Goal: Obtain resource: Download file/media

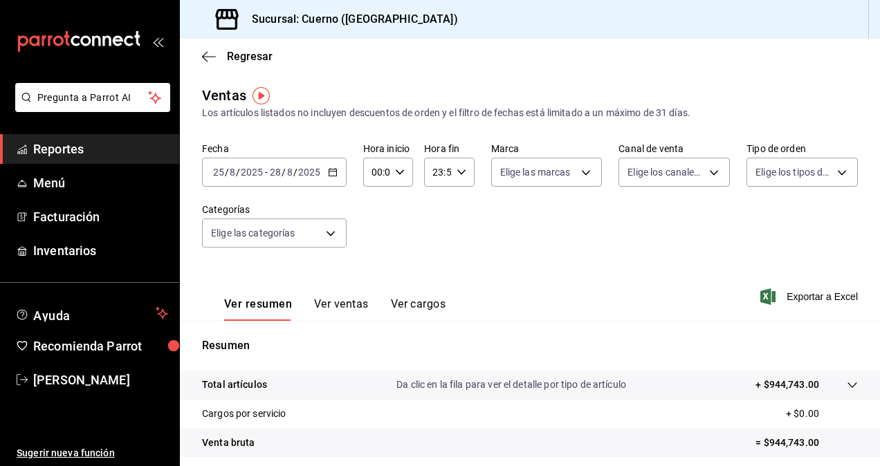
click at [336, 176] on icon "button" at bounding box center [333, 172] width 10 height 10
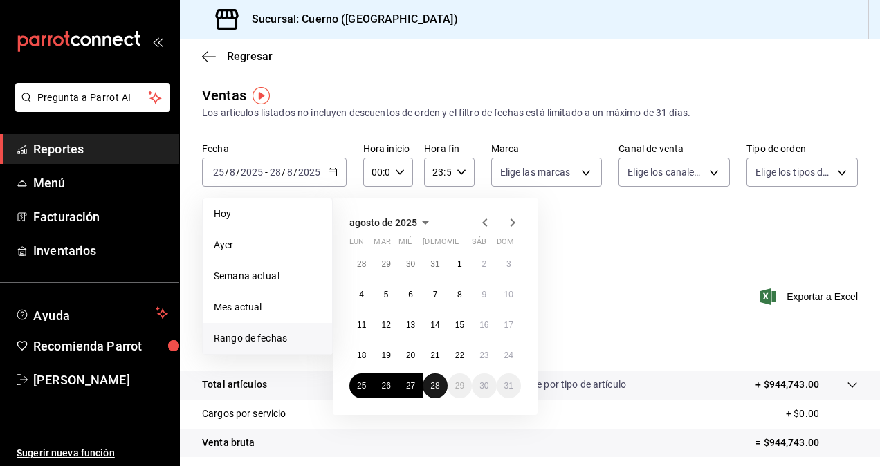
click at [433, 385] on abbr "28" at bounding box center [434, 386] width 9 height 10
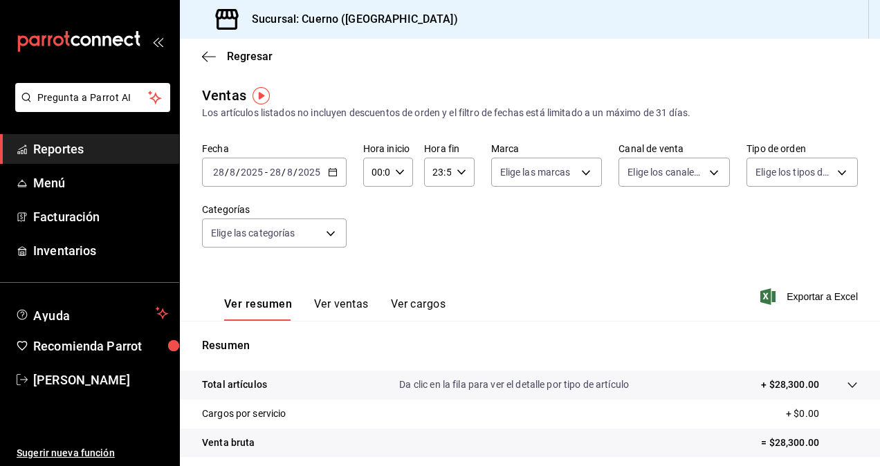
click at [335, 173] on \(Stroke\) "button" at bounding box center [333, 173] width 8 height 8
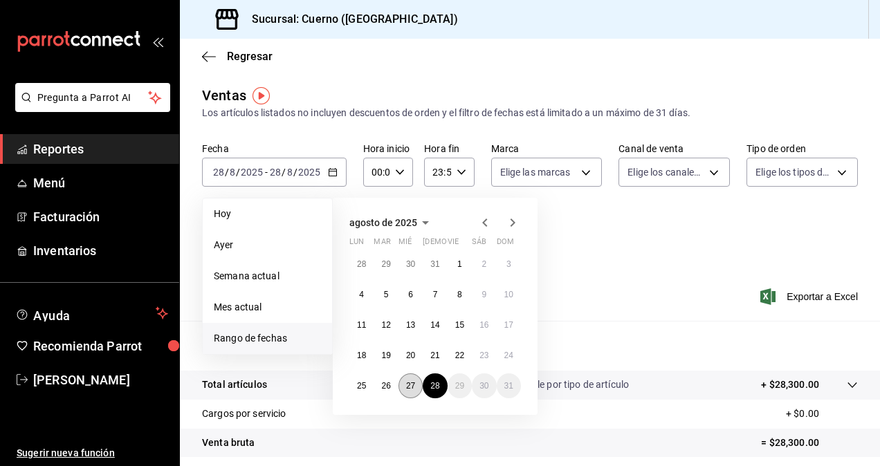
click at [408, 381] on abbr "27" at bounding box center [410, 386] width 9 height 10
click at [430, 384] on abbr "28" at bounding box center [434, 386] width 9 height 10
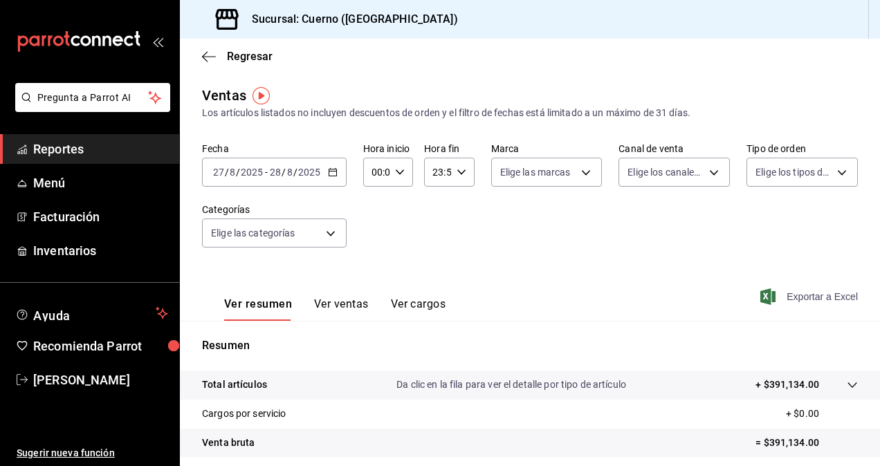
click at [790, 289] on span "Exportar a Excel" at bounding box center [810, 297] width 95 height 17
click at [796, 302] on span "Exportar a Excel" at bounding box center [810, 297] width 95 height 17
